Goal: Task Accomplishment & Management: Manage account settings

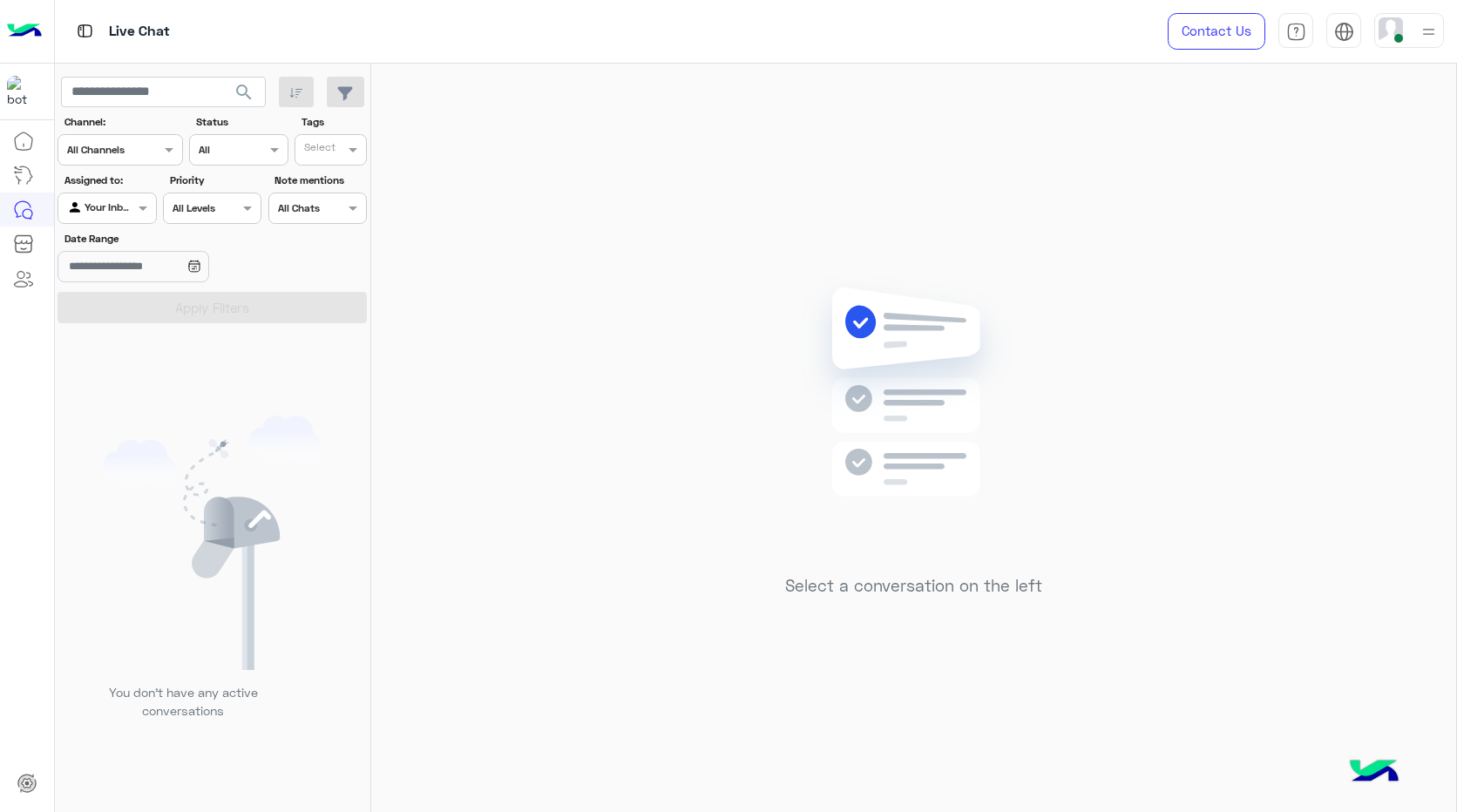
click at [1432, 36] on img at bounding box center [1428, 31] width 22 height 22
click at [1361, 415] on div "Select a conversation on the left" at bounding box center [913, 441] width 1084 height 755
click at [1434, 27] on img at bounding box center [1428, 31] width 22 height 22
click at [1398, 250] on label "Offline" at bounding box center [1335, 247] width 190 height 31
click at [1424, 30] on img at bounding box center [1428, 32] width 20 height 20
